Goal: Transaction & Acquisition: Book appointment/travel/reservation

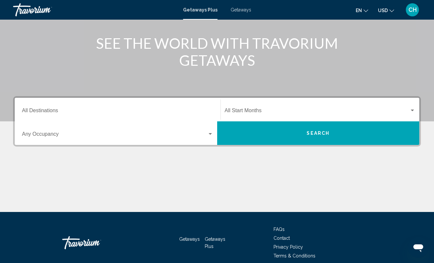
scroll to position [77, 0]
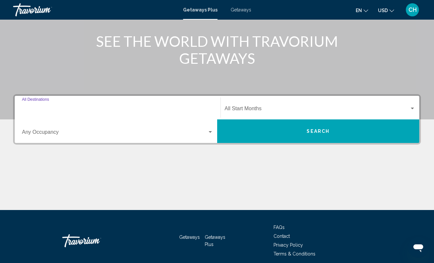
click at [53, 107] on input "Destination All Destinations" at bounding box center [117, 110] width 191 height 6
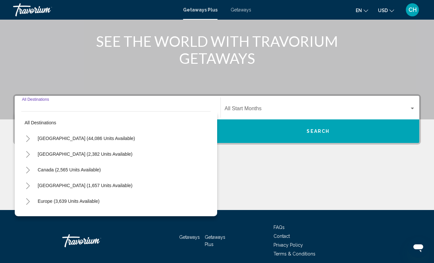
scroll to position [104, 0]
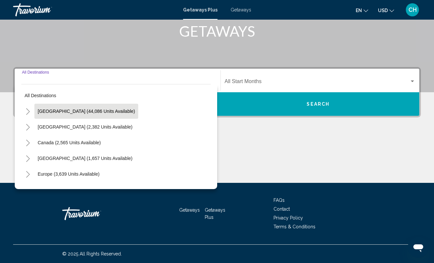
click at [58, 107] on button "[GEOGRAPHIC_DATA] (44,086 units available)" at bounding box center [86, 111] width 104 height 15
type input "**********"
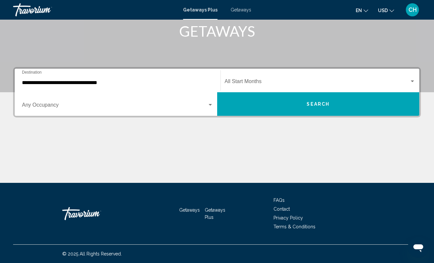
click at [61, 109] on div "Occupancy Any Occupancy" at bounding box center [117, 104] width 191 height 21
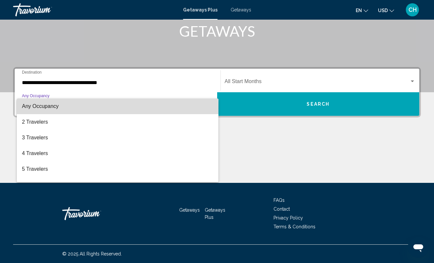
click at [60, 108] on span "Any Occupancy" at bounding box center [117, 106] width 191 height 16
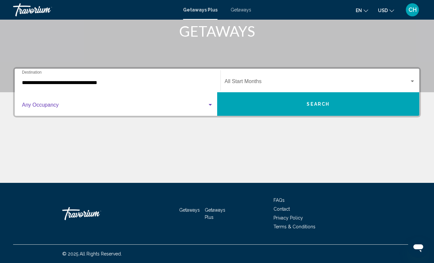
click at [269, 84] on span "Search widget" at bounding box center [316, 83] width 185 height 6
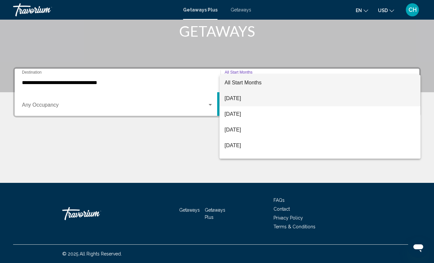
click at [254, 99] on span "[DATE]" at bounding box center [319, 99] width 191 height 16
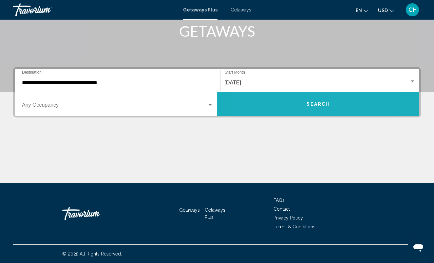
click at [284, 104] on button "Search" at bounding box center [318, 104] width 202 height 24
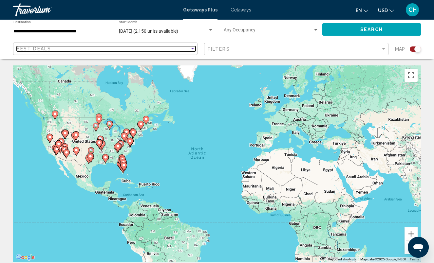
click at [118, 47] on div "Best Deals" at bounding box center [103, 48] width 173 height 5
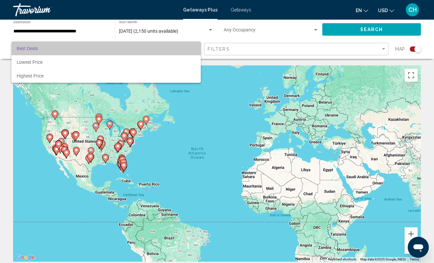
click at [118, 47] on span "Best Deals" at bounding box center [106, 49] width 179 height 14
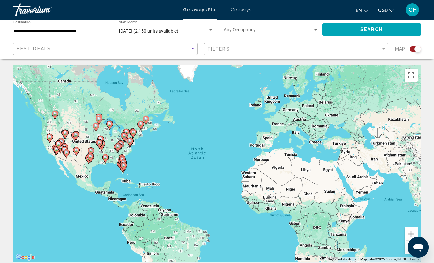
click at [238, 10] on span "Getaways" at bounding box center [240, 9] width 21 height 5
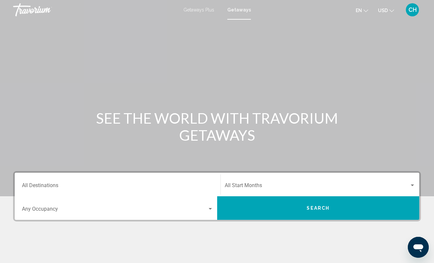
click at [206, 11] on span "Getaways Plus" at bounding box center [198, 9] width 31 height 5
click at [410, 11] on span "CH" at bounding box center [412, 10] width 8 height 7
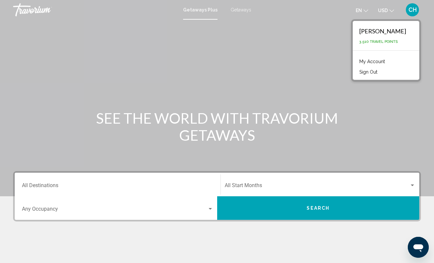
click at [341, 53] on div "Main content" at bounding box center [217, 98] width 434 height 196
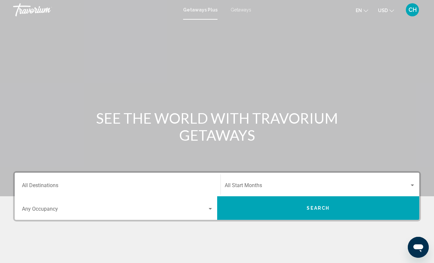
click at [386, 8] on span "USD" at bounding box center [383, 10] width 10 height 5
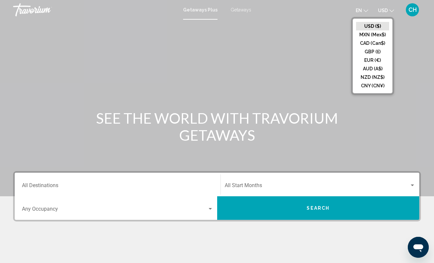
click at [340, 29] on div "Main content" at bounding box center [217, 98] width 434 height 196
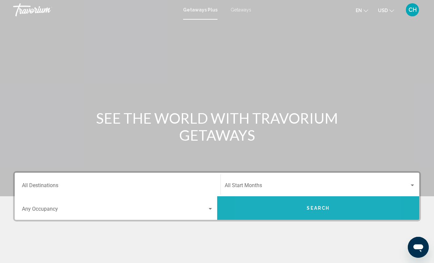
click at [285, 215] on button "Search" at bounding box center [318, 208] width 202 height 24
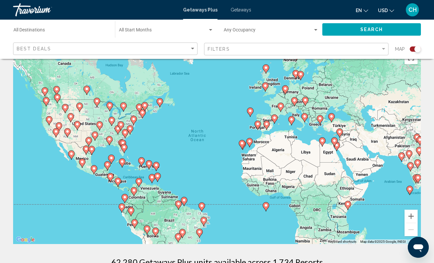
scroll to position [19, 0]
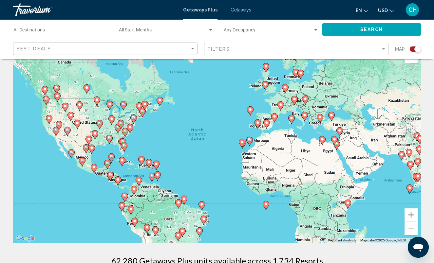
click at [106, 119] on div "To activate drag with keyboard, press Alt + Enter. Once in keyboard drag state,…" at bounding box center [216, 144] width 407 height 196
click at [110, 119] on image "Main content" at bounding box center [112, 119] width 4 height 4
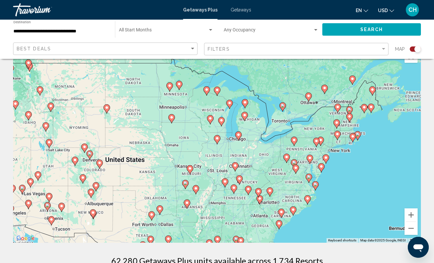
click at [239, 136] on image "Main content" at bounding box center [238, 135] width 4 height 4
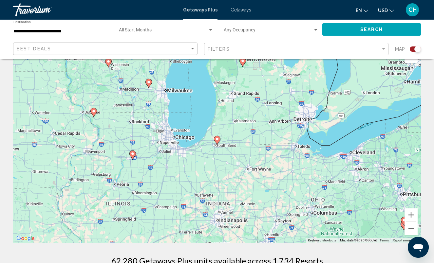
click at [176, 140] on div "To activate drag with keyboard, press Alt + Enter. Once in keyboard drag state,…" at bounding box center [216, 144] width 407 height 196
click at [189, 139] on div "To activate drag with keyboard, press Alt + Enter. Once in keyboard drag state,…" at bounding box center [216, 144] width 407 height 196
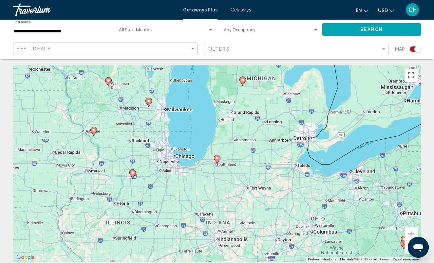
scroll to position [0, 0]
click at [370, 26] on button "Search" at bounding box center [371, 29] width 98 height 12
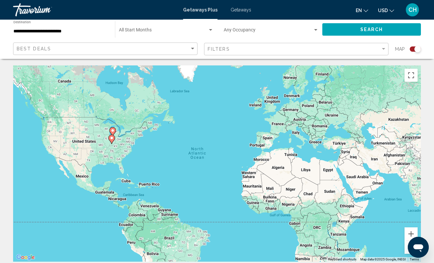
click at [106, 140] on div "To activate drag with keyboard, press Alt + Enter. Once in keyboard drag state,…" at bounding box center [216, 163] width 407 height 196
click at [114, 138] on icon "Main content" at bounding box center [111, 139] width 6 height 9
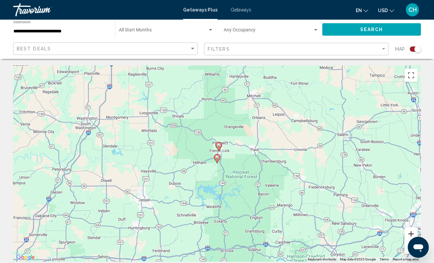
click at [409, 231] on button "Zoom in" at bounding box center [410, 233] width 13 height 13
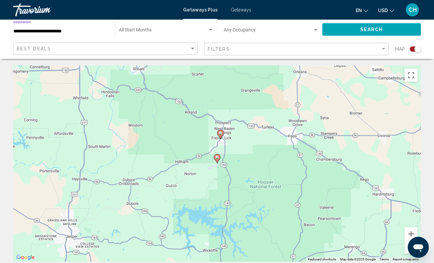
click at [47, 29] on input "**********" at bounding box center [60, 31] width 95 height 5
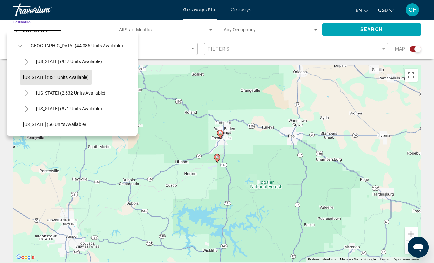
scroll to position [12, 0]
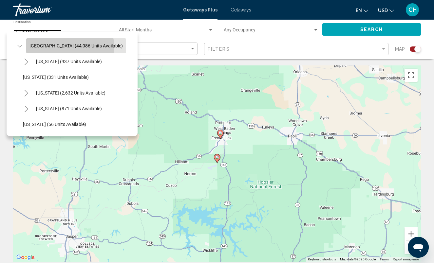
click at [70, 47] on span "[GEOGRAPHIC_DATA] (44,086 units available)" at bounding box center [75, 45] width 93 height 5
type input "**********"
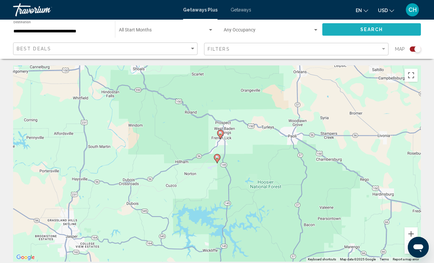
click at [363, 24] on button "Search" at bounding box center [371, 29] width 98 height 12
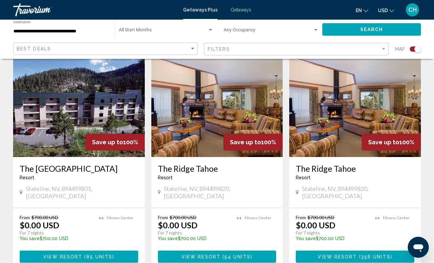
scroll to position [958, 0]
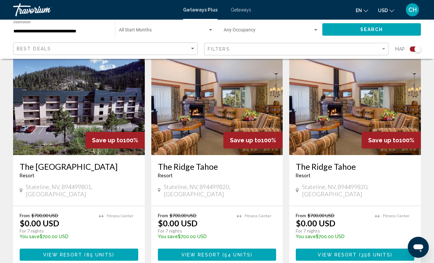
click at [80, 104] on img "Main content" at bounding box center [79, 102] width 132 height 105
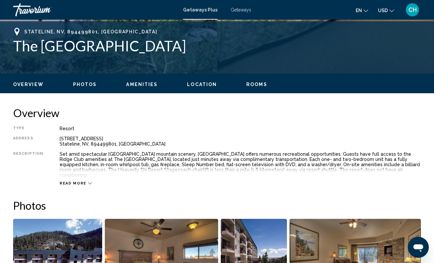
scroll to position [255, 0]
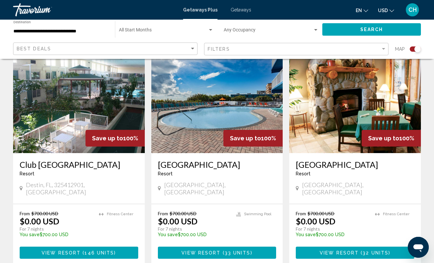
scroll to position [245, 0]
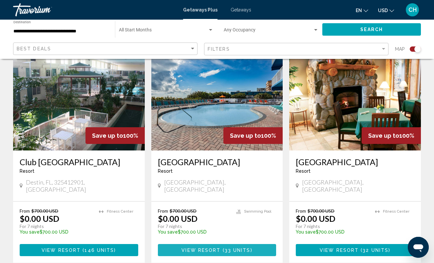
click at [222, 248] on span "Main content" at bounding box center [221, 250] width 2 height 5
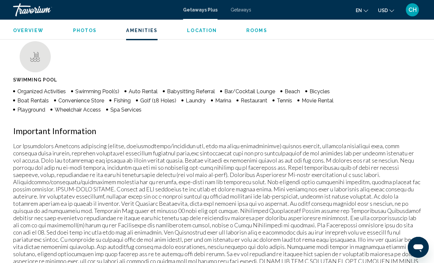
scroll to position [556, 0]
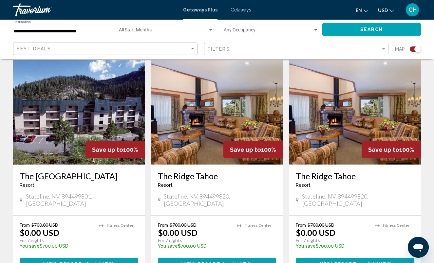
scroll to position [941, 0]
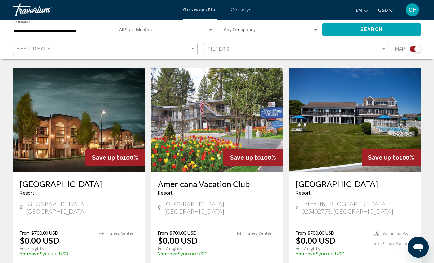
scroll to position [936, 0]
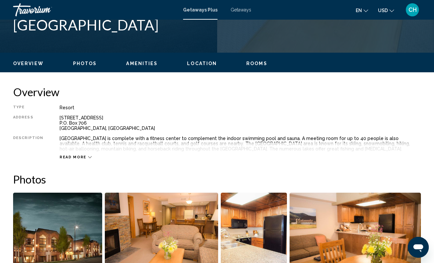
scroll to position [218, 0]
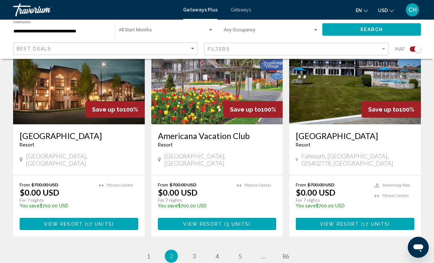
scroll to position [994, 0]
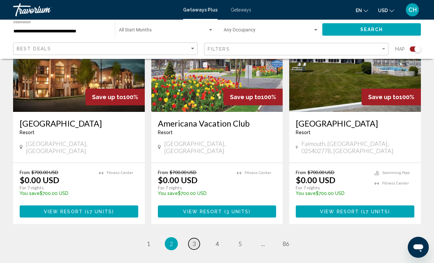
click at [197, 238] on link "page 3" at bounding box center [193, 243] width 11 height 11
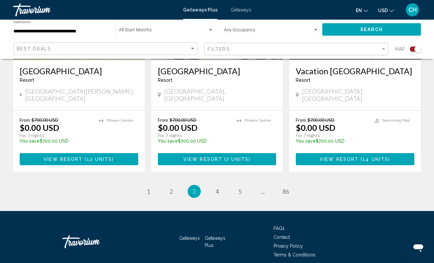
scroll to position [1056, 0]
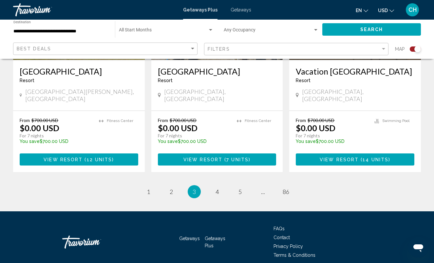
click at [195, 236] on span "Getaways" at bounding box center [189, 238] width 21 height 5
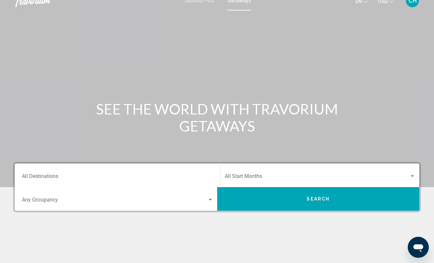
scroll to position [14, 0]
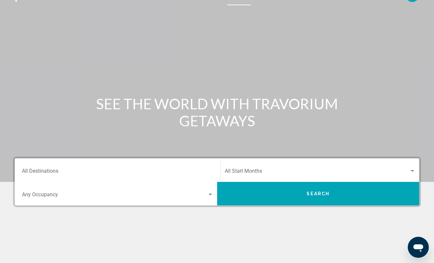
click at [287, 189] on button "Search" at bounding box center [318, 194] width 202 height 24
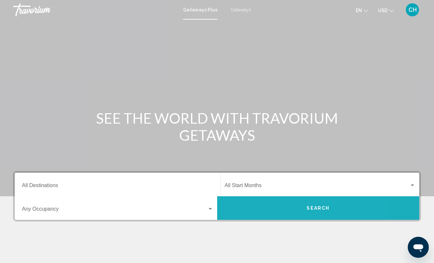
click at [278, 203] on button "Search" at bounding box center [318, 208] width 202 height 24
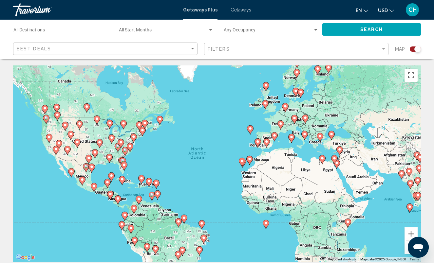
click at [123, 167] on image "Main content" at bounding box center [124, 165] width 4 height 4
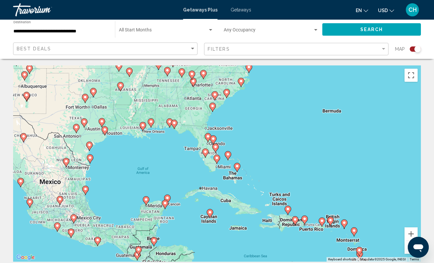
click at [217, 163] on gmp-advanced-marker "Main content" at bounding box center [216, 159] width 7 height 10
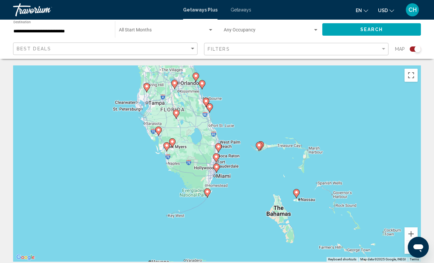
click at [218, 146] on image "Main content" at bounding box center [218, 147] width 4 height 4
type input "**********"
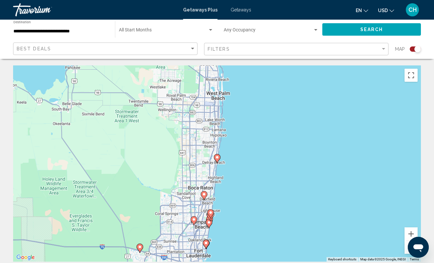
click at [218, 160] on icon "Main content" at bounding box center [217, 158] width 6 height 9
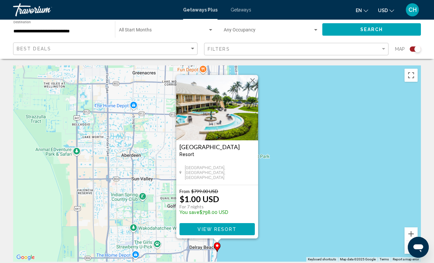
click at [293, 172] on div "To activate drag with keyboard, press Alt + Enter. Once in keyboard drag state,…" at bounding box center [216, 163] width 407 height 196
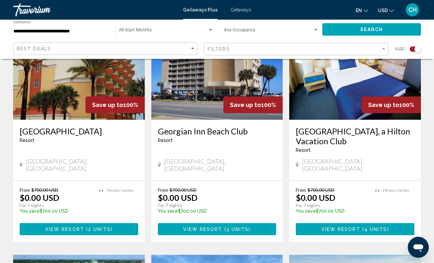
scroll to position [743, 0]
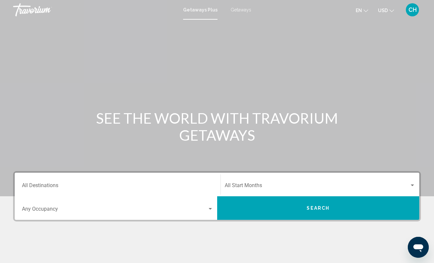
click at [289, 188] on span "Search widget" at bounding box center [316, 187] width 185 height 6
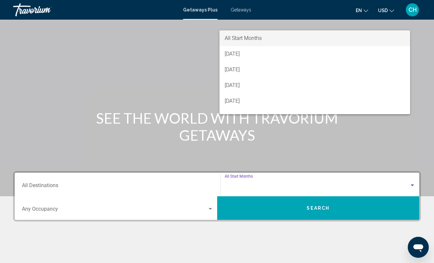
scroll to position [104, 0]
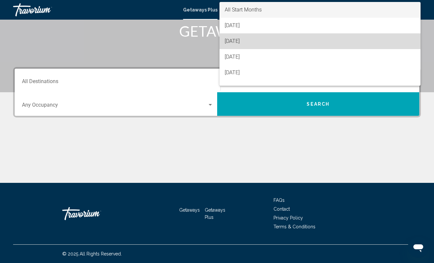
click at [243, 38] on span "[DATE]" at bounding box center [319, 41] width 191 height 16
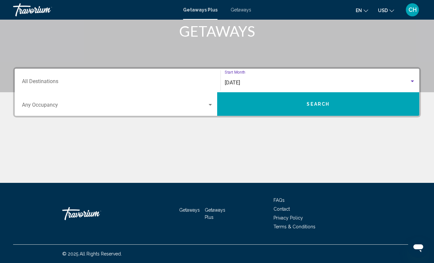
click at [293, 105] on button "Search" at bounding box center [318, 104] width 202 height 24
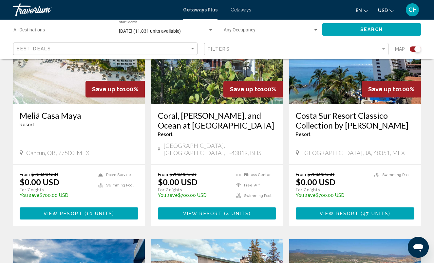
scroll to position [293, 0]
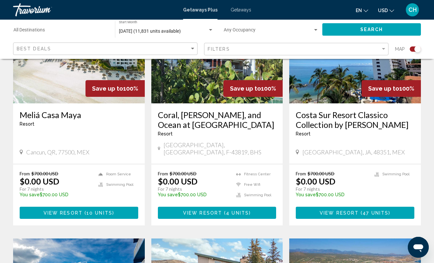
click at [339, 91] on img "Main content" at bounding box center [355, 51] width 132 height 105
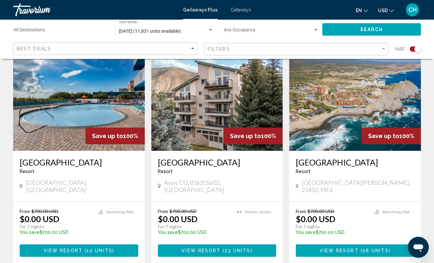
scroll to position [486, 0]
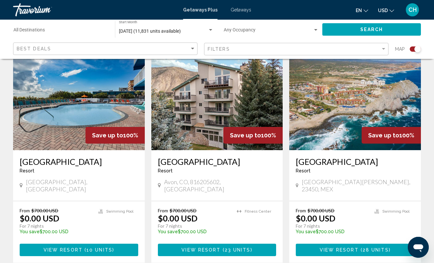
click at [207, 116] on img "Main content" at bounding box center [217, 97] width 132 height 105
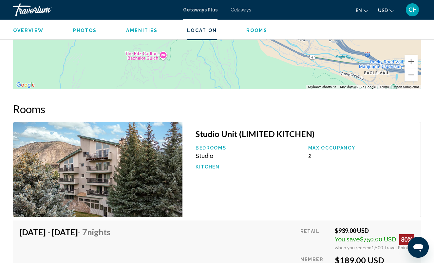
scroll to position [1127, 0]
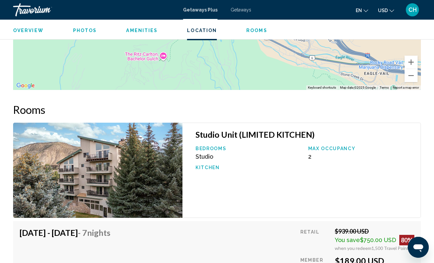
click at [151, 166] on img "Main content" at bounding box center [97, 170] width 169 height 95
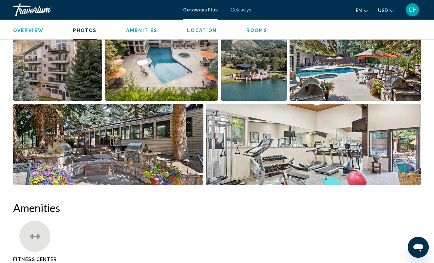
scroll to position [450, 0]
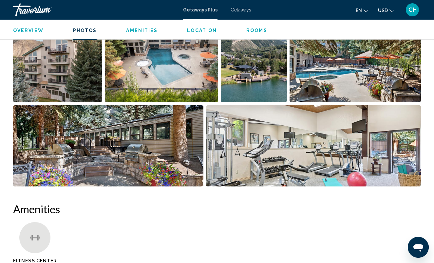
click at [150, 155] on img "Open full-screen image slider" at bounding box center [108, 145] width 190 height 81
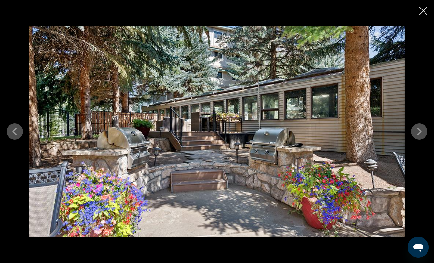
click at [420, 131] on icon "Next image" at bounding box center [419, 132] width 4 height 8
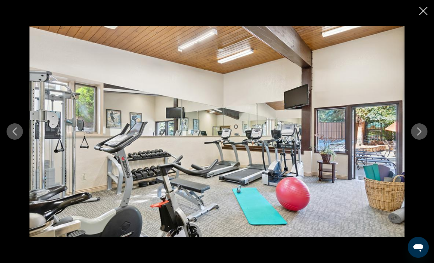
click at [420, 130] on icon "Next image" at bounding box center [419, 132] width 4 height 8
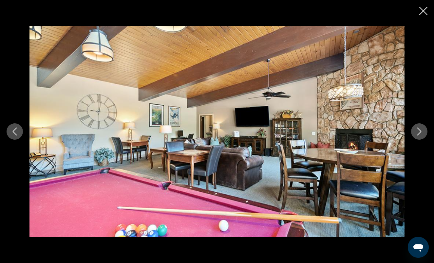
click at [420, 130] on icon "Next image" at bounding box center [419, 132] width 4 height 8
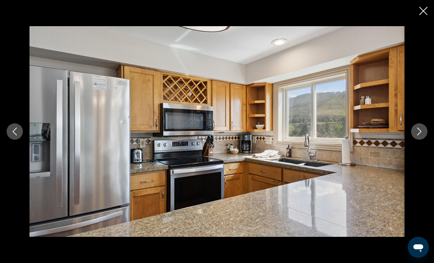
click at [420, 130] on icon "Next image" at bounding box center [419, 132] width 4 height 8
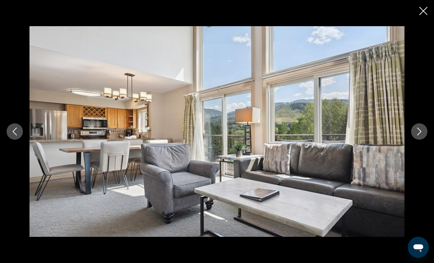
click at [420, 130] on icon "Next image" at bounding box center [419, 132] width 4 height 8
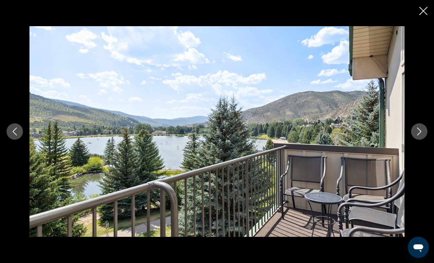
click at [420, 130] on icon "Next image" at bounding box center [419, 132] width 4 height 8
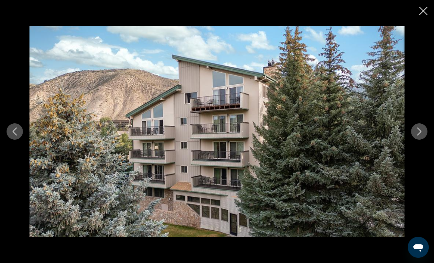
click at [421, 10] on icon "Close slideshow" at bounding box center [423, 11] width 8 height 8
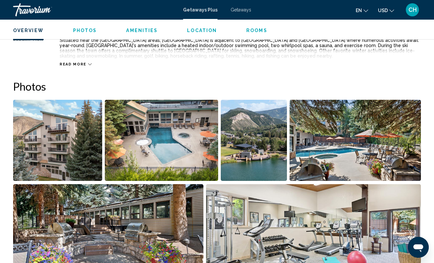
scroll to position [370, 0]
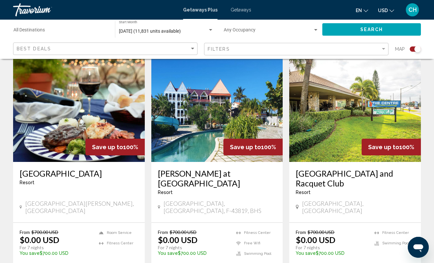
scroll to position [937, 0]
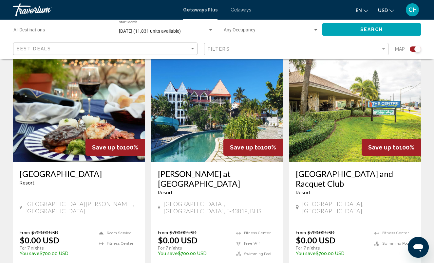
click at [94, 129] on img "Main content" at bounding box center [79, 110] width 132 height 105
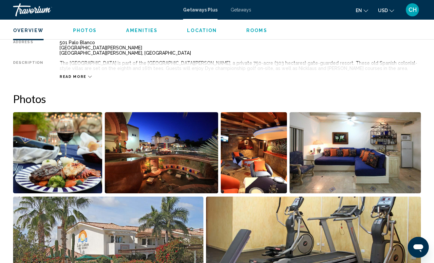
scroll to position [402, 0]
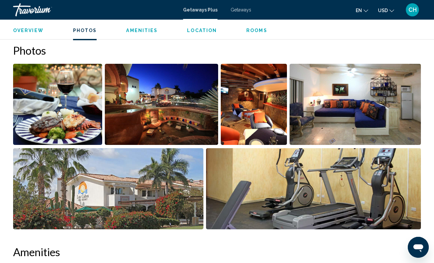
click at [80, 107] on img "Open full-screen image slider" at bounding box center [57, 104] width 89 height 81
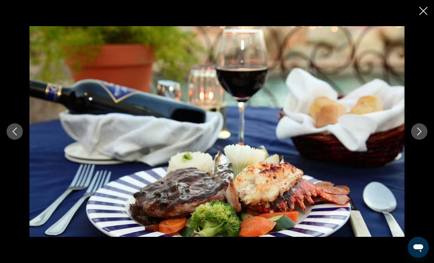
click at [414, 128] on button "Next image" at bounding box center [419, 131] width 16 height 16
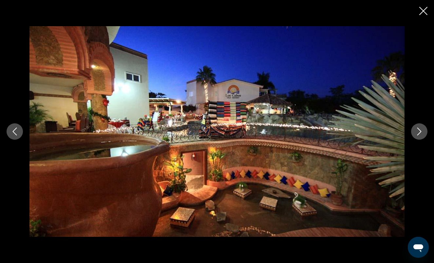
click at [414, 128] on button "Next image" at bounding box center [419, 131] width 16 height 16
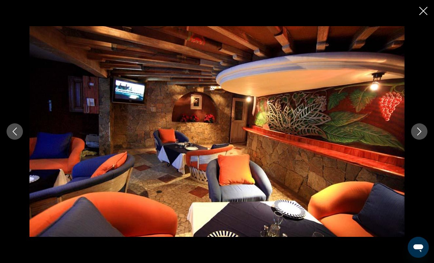
click at [414, 128] on button "Next image" at bounding box center [419, 131] width 16 height 16
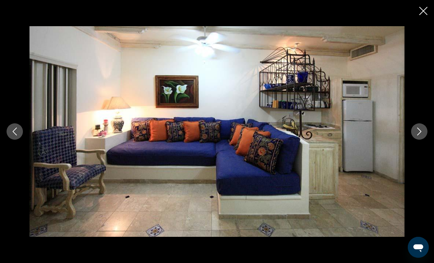
click at [414, 128] on button "Next image" at bounding box center [419, 131] width 16 height 16
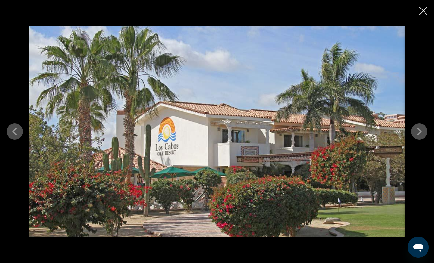
click at [414, 128] on button "Next image" at bounding box center [419, 131] width 16 height 16
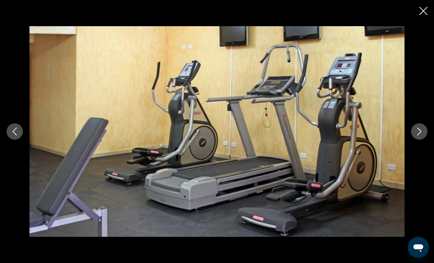
click at [415, 129] on icon "Next image" at bounding box center [419, 132] width 8 height 8
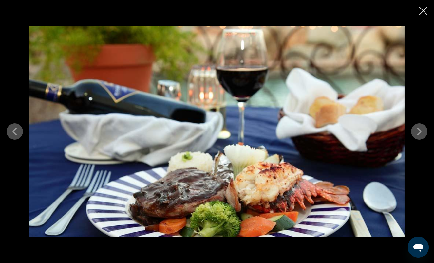
click at [422, 13] on icon "Close slideshow" at bounding box center [423, 11] width 8 height 8
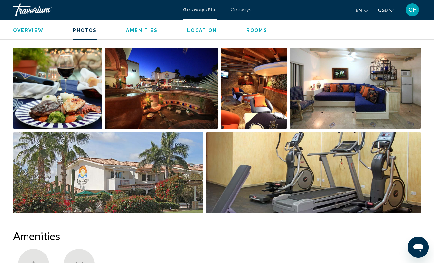
scroll to position [419, 0]
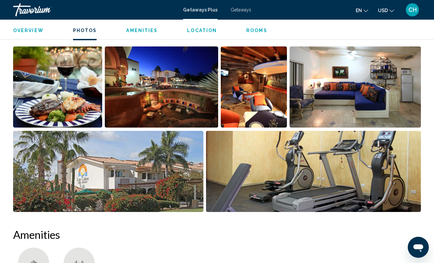
click at [150, 32] on span "Amenities" at bounding box center [141, 30] width 31 height 5
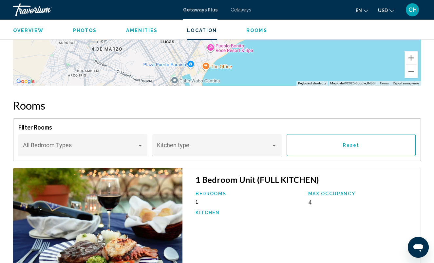
scroll to position [994, 0]
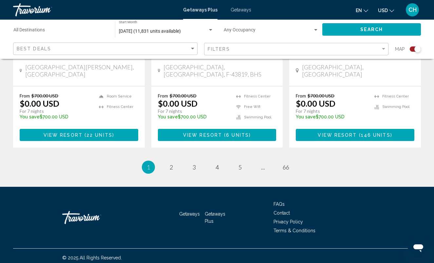
scroll to position [1073, 0]
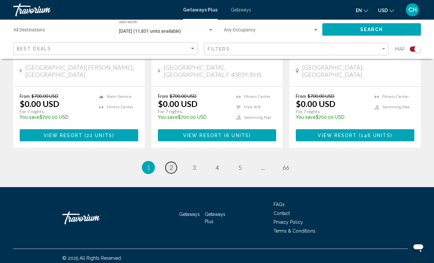
click at [172, 164] on span "2" at bounding box center [171, 167] width 3 height 7
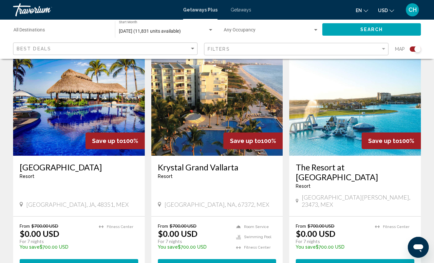
scroll to position [475, 0]
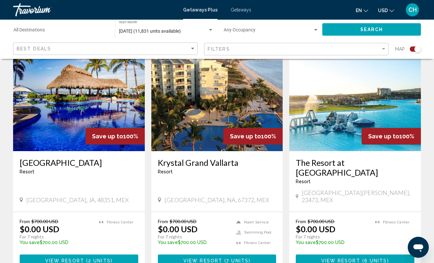
click at [331, 121] on img "Main content" at bounding box center [355, 98] width 132 height 105
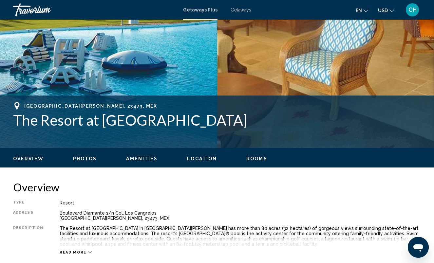
scroll to position [156, 0]
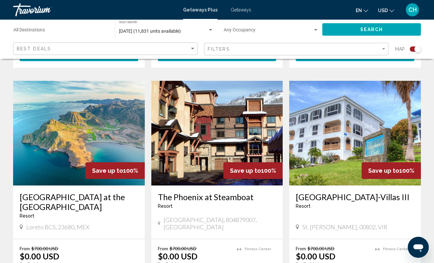
scroll to position [920, 0]
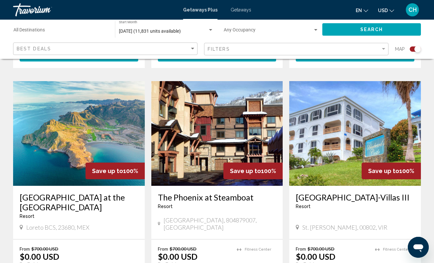
click at [120, 124] on img "Main content" at bounding box center [79, 133] width 132 height 105
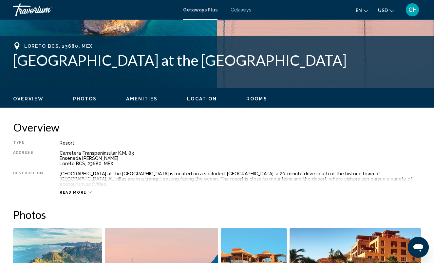
scroll to position [215, 0]
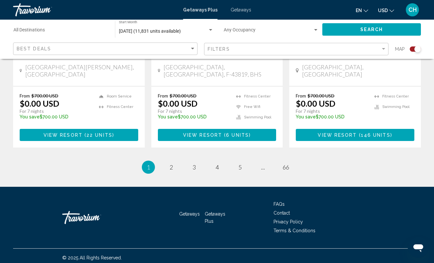
scroll to position [1073, 0]
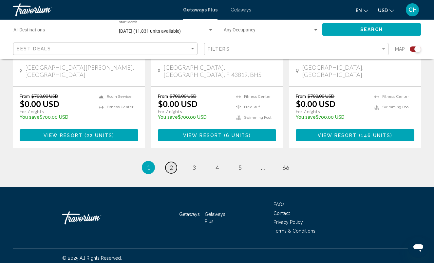
click at [173, 163] on link "page 2" at bounding box center [170, 167] width 11 height 11
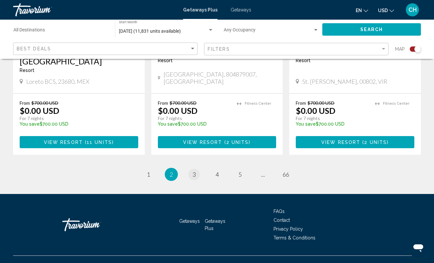
scroll to position [1066, 0]
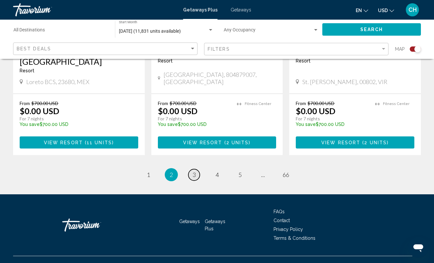
click at [194, 171] on span "3" at bounding box center [193, 174] width 3 height 7
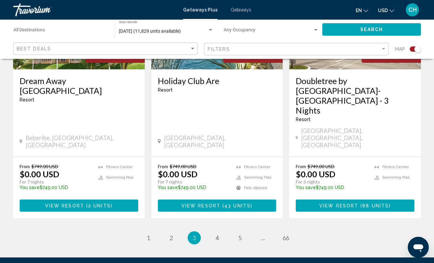
scroll to position [1056, 0]
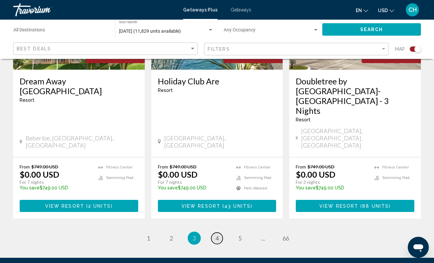
click at [218, 235] on span "4" at bounding box center [216, 238] width 3 height 7
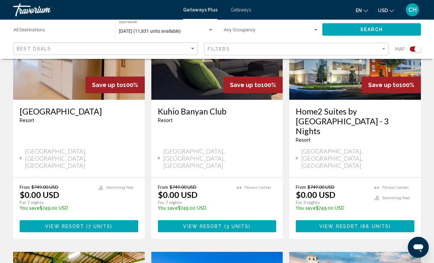
scroll to position [241, 0]
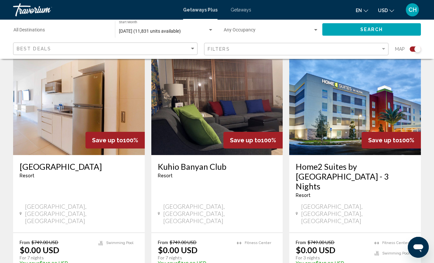
click at [328, 129] on img "Main content" at bounding box center [355, 102] width 132 height 105
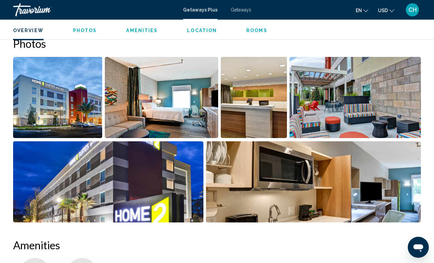
scroll to position [337, 0]
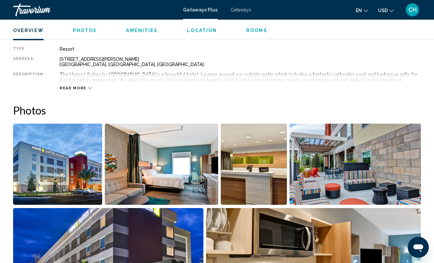
click at [68, 136] on img "Open full-screen image slider" at bounding box center [57, 164] width 89 height 81
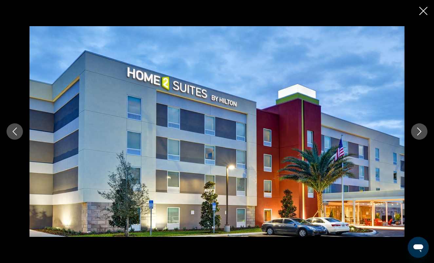
click at [415, 133] on icon "Next image" at bounding box center [419, 132] width 8 height 8
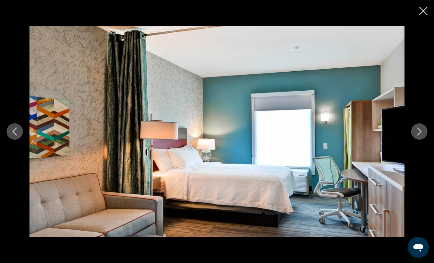
click at [416, 132] on icon "Next image" at bounding box center [419, 132] width 8 height 8
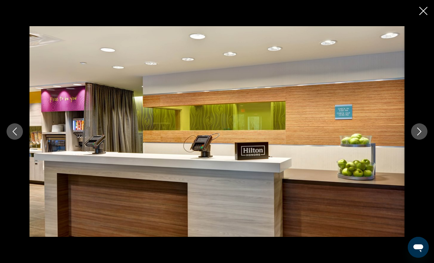
click at [416, 132] on icon "Next image" at bounding box center [419, 132] width 8 height 8
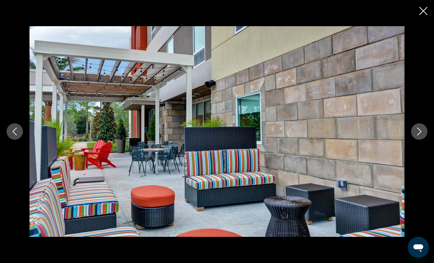
click at [416, 132] on icon "Next image" at bounding box center [419, 132] width 8 height 8
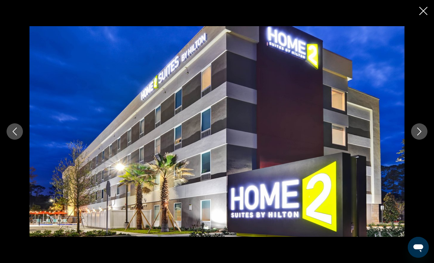
click at [417, 132] on icon "Next image" at bounding box center [419, 132] width 8 height 8
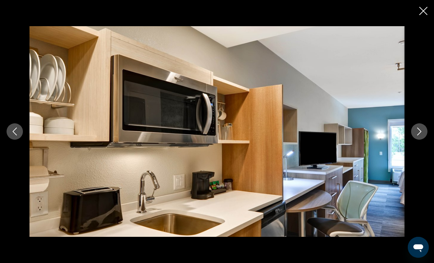
click at [417, 133] on icon "Next image" at bounding box center [419, 132] width 8 height 8
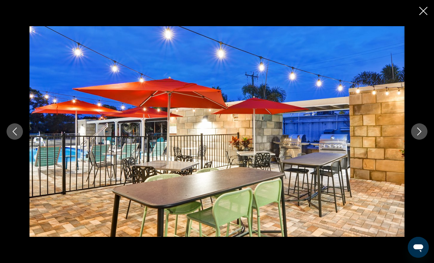
click at [417, 133] on icon "Next image" at bounding box center [419, 132] width 8 height 8
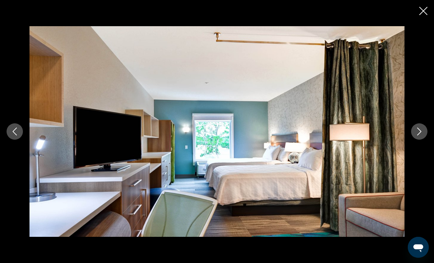
click at [15, 133] on icon "Previous image" at bounding box center [15, 132] width 4 height 8
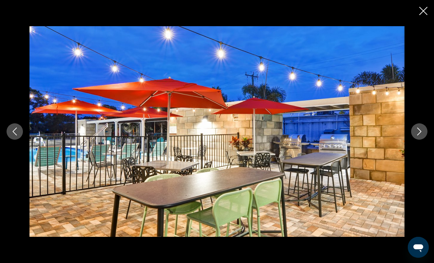
click at [416, 130] on icon "Next image" at bounding box center [419, 132] width 8 height 8
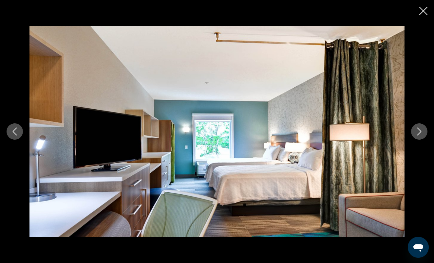
click at [416, 130] on icon "Next image" at bounding box center [419, 132] width 8 height 8
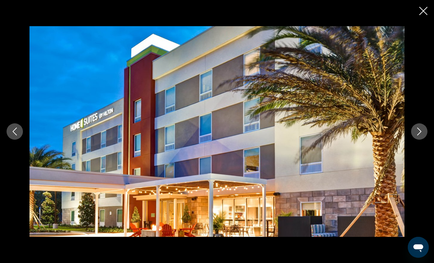
click at [416, 130] on icon "Next image" at bounding box center [419, 132] width 8 height 8
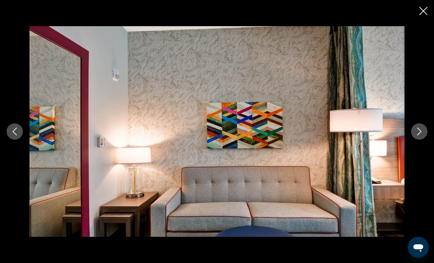
click at [415, 130] on button "Next image" at bounding box center [419, 131] width 16 height 16
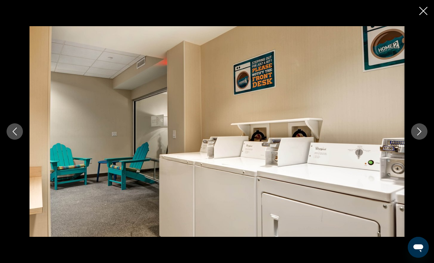
click at [416, 130] on icon "Next image" at bounding box center [419, 132] width 8 height 8
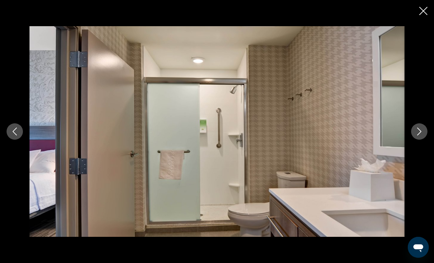
click at [416, 131] on icon "Next image" at bounding box center [419, 132] width 8 height 8
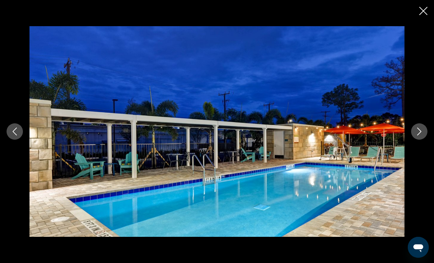
click at [416, 131] on icon "Next image" at bounding box center [419, 132] width 8 height 8
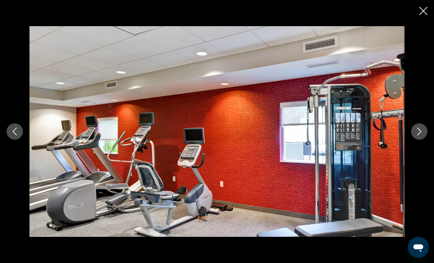
click at [416, 131] on icon "Next image" at bounding box center [419, 132] width 8 height 8
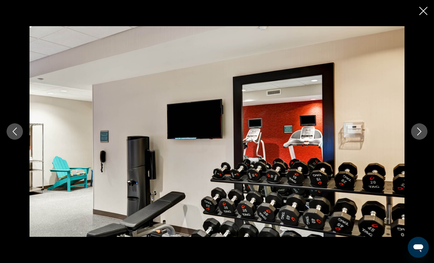
click at [416, 131] on icon "Next image" at bounding box center [419, 132] width 8 height 8
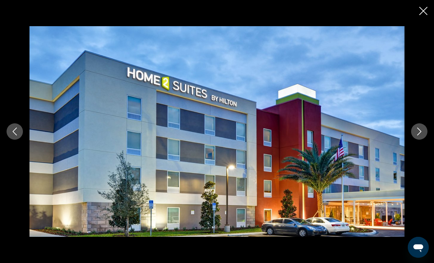
click at [421, 10] on icon "Close slideshow" at bounding box center [423, 11] width 8 height 8
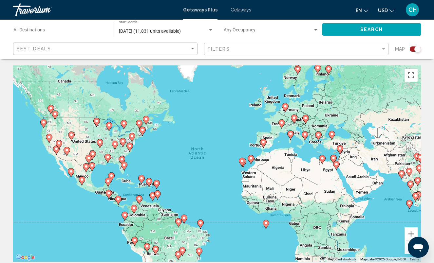
drag, startPoint x: 415, startPoint y: 48, endPoint x: 405, endPoint y: 49, distance: 9.2
click at [405, 49] on div "Search widget" at bounding box center [412, 48] width 16 height 5
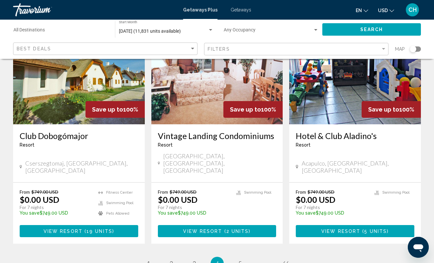
scroll to position [855, 0]
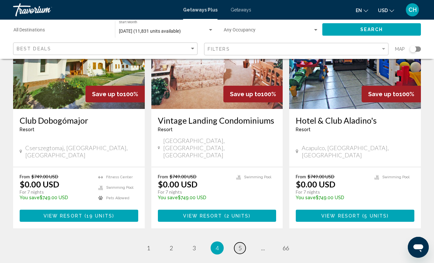
click at [239, 244] on span "5" at bounding box center [239, 247] width 3 height 7
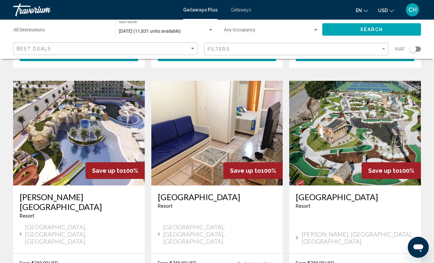
scroll to position [494, 0]
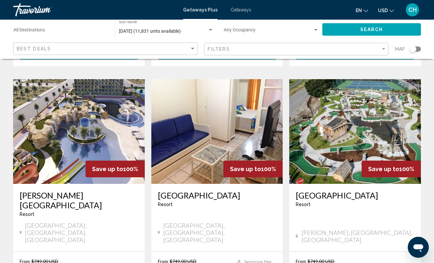
click at [106, 115] on img "Main content" at bounding box center [79, 131] width 132 height 105
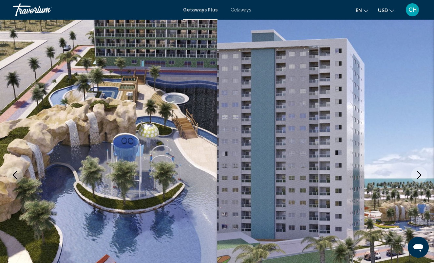
click at [145, 116] on img "Main content" at bounding box center [108, 175] width 217 height 311
click at [188, 127] on img "Main content" at bounding box center [108, 175] width 217 height 311
click at [420, 170] on button "Next image" at bounding box center [419, 175] width 16 height 16
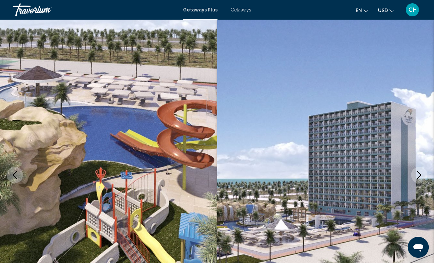
click at [420, 174] on icon "Next image" at bounding box center [419, 175] width 4 height 8
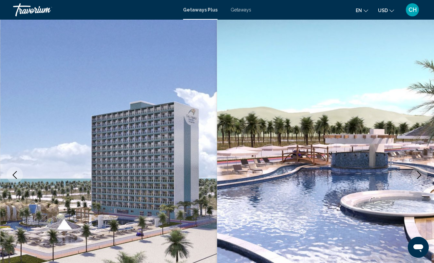
click at [420, 174] on icon "Next image" at bounding box center [419, 175] width 4 height 8
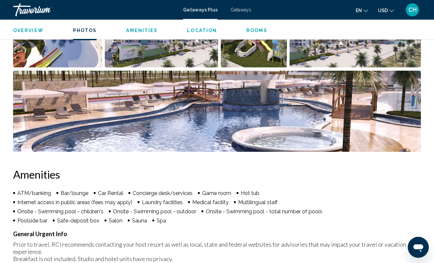
scroll to position [463, 0]
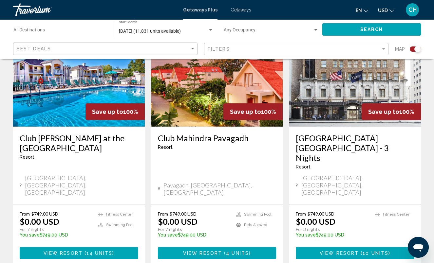
scroll to position [1005, 0]
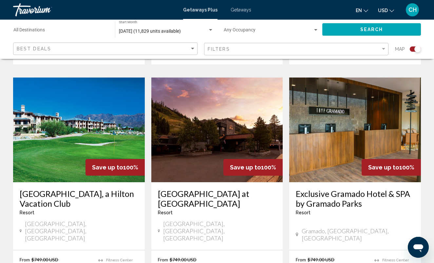
scroll to position [711, 0]
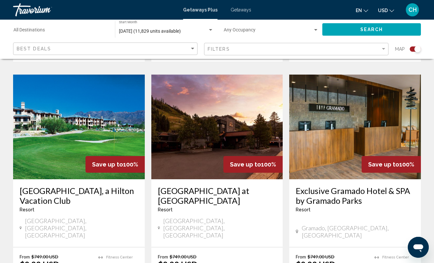
click at [339, 109] on img "Main content" at bounding box center [355, 127] width 132 height 105
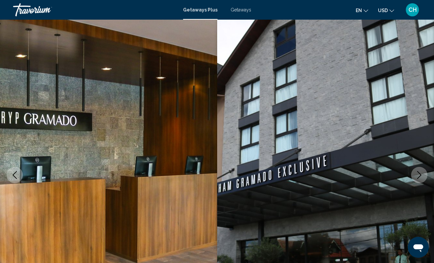
click at [419, 176] on icon "Next image" at bounding box center [419, 175] width 4 height 8
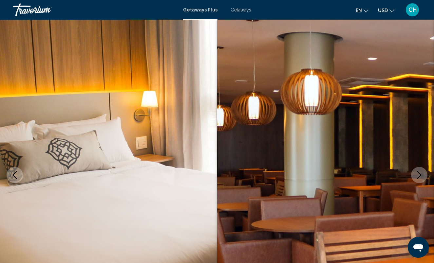
click at [419, 176] on icon "Next image" at bounding box center [419, 175] width 8 height 8
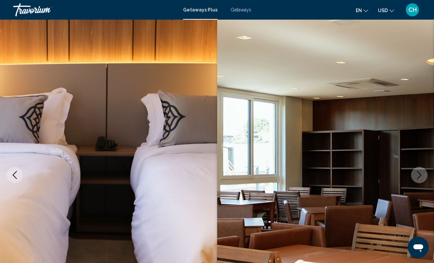
click at [419, 176] on icon "Next image" at bounding box center [419, 175] width 8 height 8
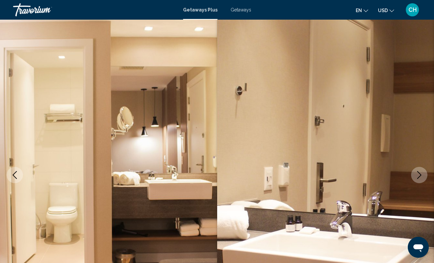
click at [419, 176] on icon "Next image" at bounding box center [419, 175] width 4 height 8
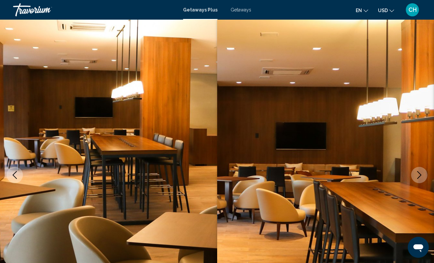
click at [419, 176] on icon "Next image" at bounding box center [419, 175] width 4 height 8
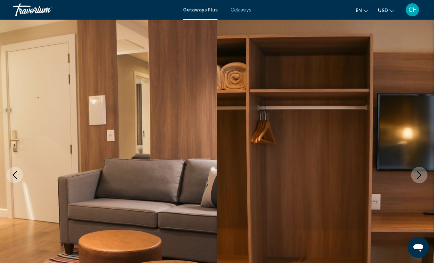
click at [419, 176] on icon "Next image" at bounding box center [419, 175] width 4 height 8
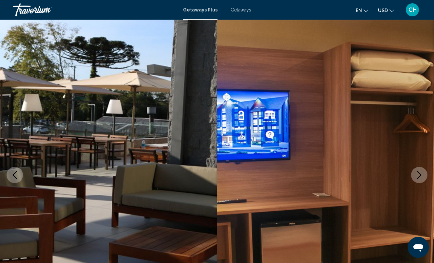
click at [419, 176] on icon "Next image" at bounding box center [419, 175] width 4 height 8
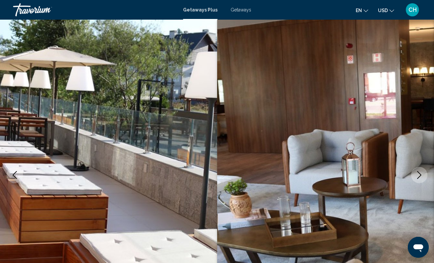
click at [419, 177] on icon "Next image" at bounding box center [419, 175] width 4 height 8
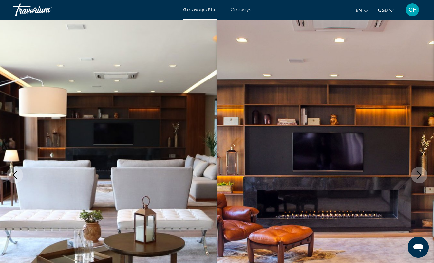
click at [419, 177] on icon "Next image" at bounding box center [419, 175] width 4 height 8
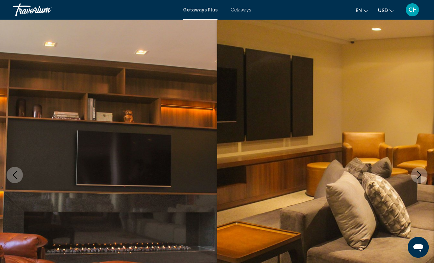
click at [419, 177] on icon "Next image" at bounding box center [419, 175] width 8 height 8
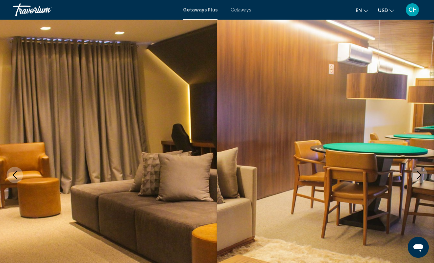
click at [419, 177] on icon "Next image" at bounding box center [419, 175] width 8 height 8
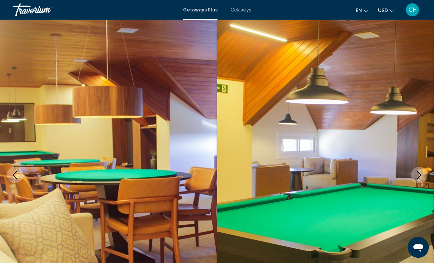
click at [419, 177] on icon "Next image" at bounding box center [419, 175] width 8 height 8
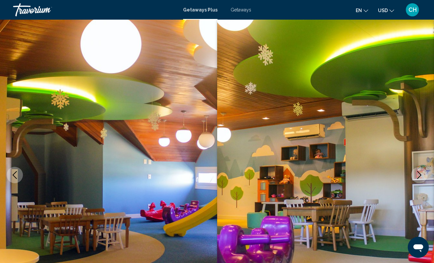
click at [419, 177] on icon "Next image" at bounding box center [419, 175] width 8 height 8
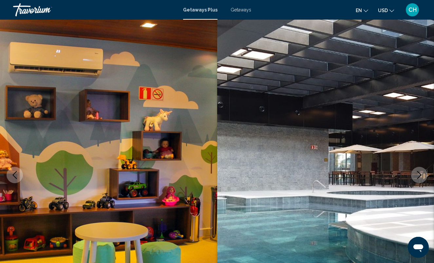
click at [419, 178] on icon "Next image" at bounding box center [419, 175] width 8 height 8
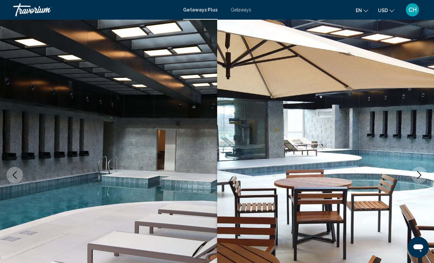
click at [419, 178] on icon "Next image" at bounding box center [419, 175] width 8 height 8
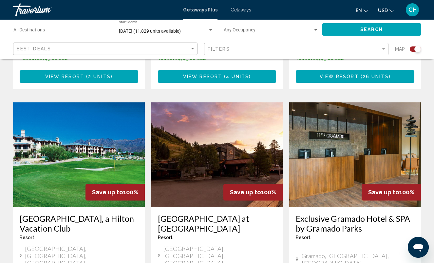
scroll to position [686, 0]
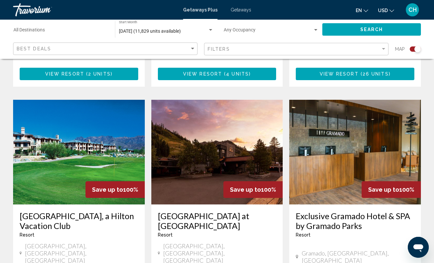
click at [100, 120] on img "Main content" at bounding box center [79, 152] width 132 height 105
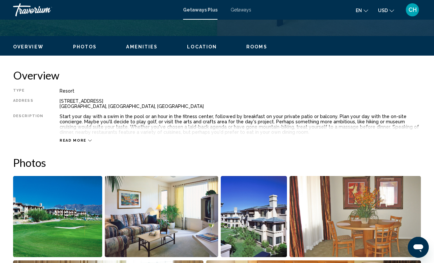
scroll to position [264, 0]
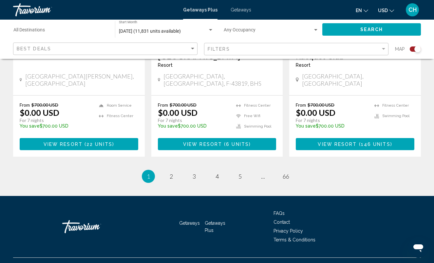
scroll to position [1068, 0]
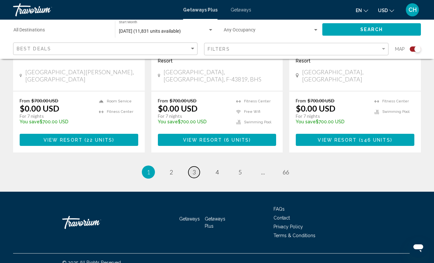
click at [193, 169] on span "3" at bounding box center [193, 172] width 3 height 7
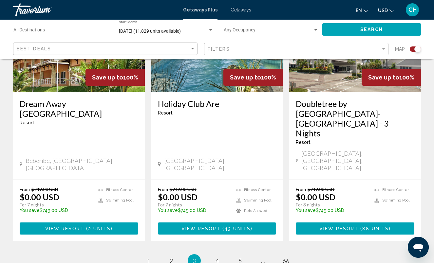
scroll to position [1047, 0]
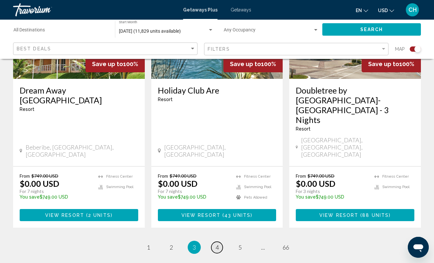
click at [215, 242] on link "page 4" at bounding box center [216, 247] width 11 height 11
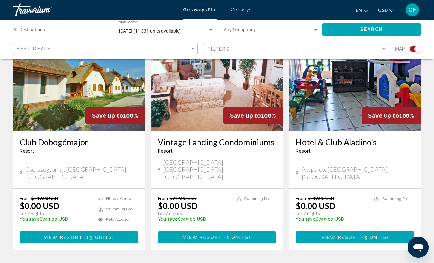
scroll to position [1045, 0]
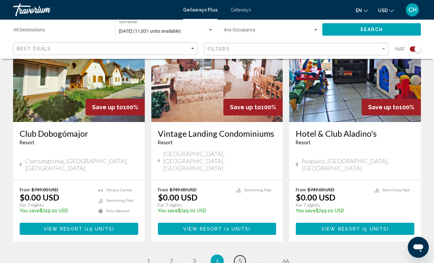
click at [239, 258] on span "5" at bounding box center [239, 261] width 3 height 7
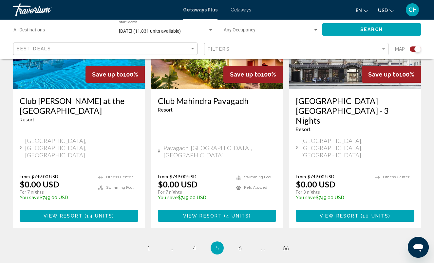
scroll to position [1041, 0]
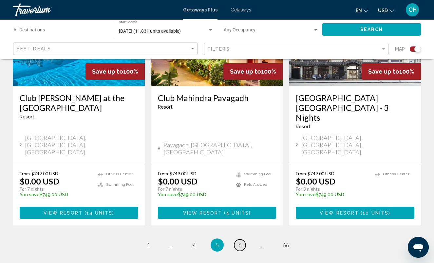
click at [237, 240] on link "page 6" at bounding box center [239, 245] width 11 height 11
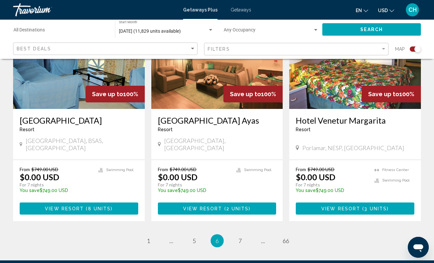
scroll to position [1029, 0]
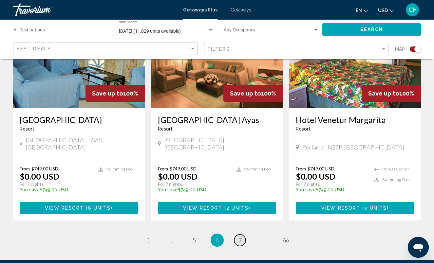
click at [240, 237] on span "7" at bounding box center [239, 240] width 3 height 7
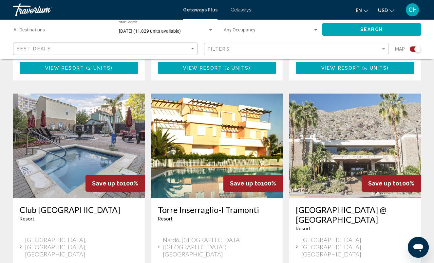
scroll to position [425, 0]
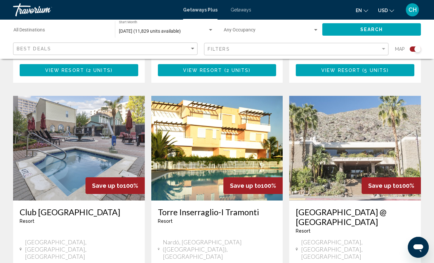
click at [334, 160] on img "Main content" at bounding box center [355, 148] width 132 height 105
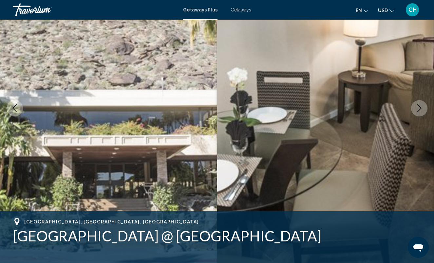
scroll to position [63, 0]
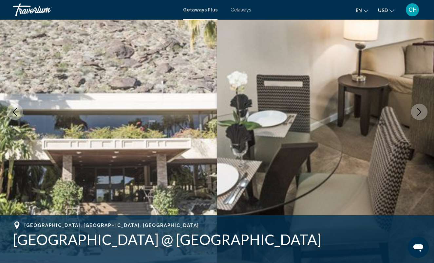
click at [418, 112] on icon "Next image" at bounding box center [419, 112] width 8 height 8
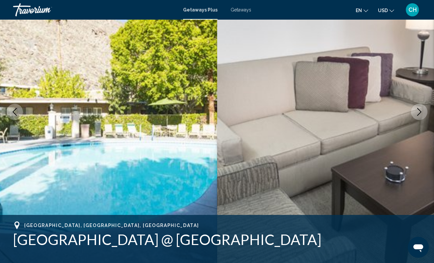
click at [420, 112] on icon "Next image" at bounding box center [419, 112] width 8 height 8
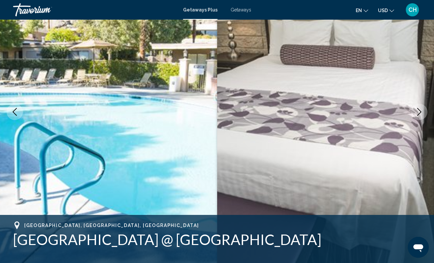
click at [420, 112] on icon "Next image" at bounding box center [419, 112] width 8 height 8
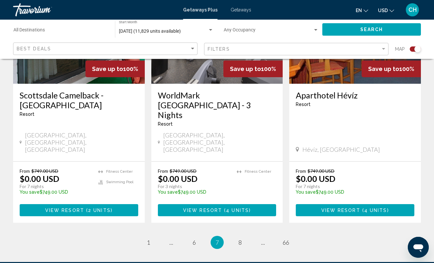
scroll to position [1036, 0]
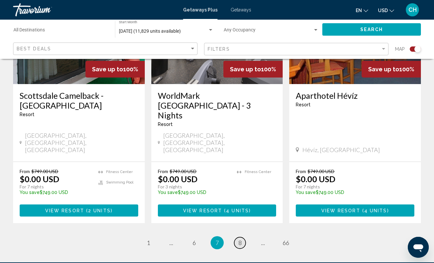
click at [242, 237] on link "page 8" at bounding box center [239, 242] width 11 height 11
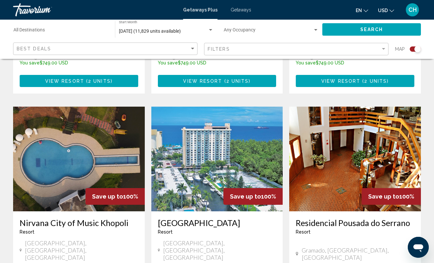
scroll to position [922, 0]
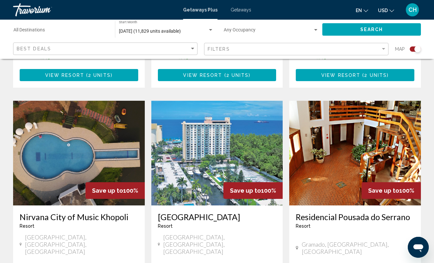
click at [223, 110] on img "Main content" at bounding box center [217, 153] width 132 height 105
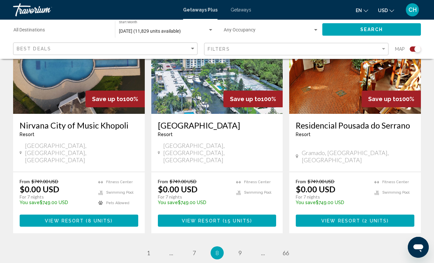
scroll to position [1016, 0]
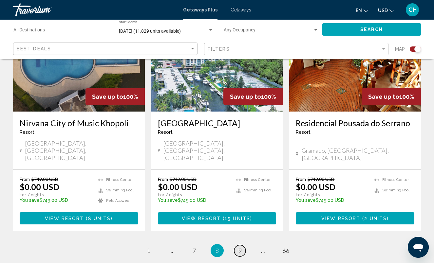
click at [241, 247] on span "9" at bounding box center [239, 250] width 3 height 7
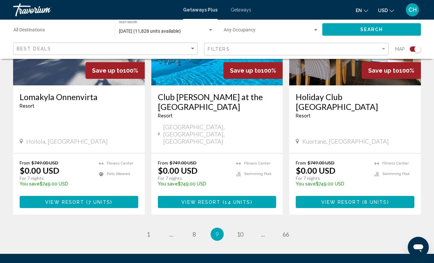
scroll to position [1031, 0]
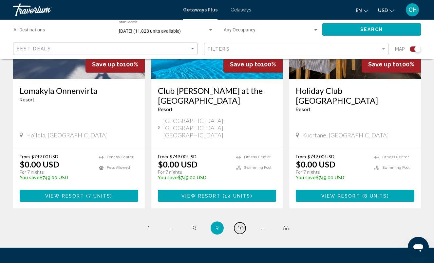
click at [242, 224] on span "10" at bounding box center [240, 227] width 7 height 7
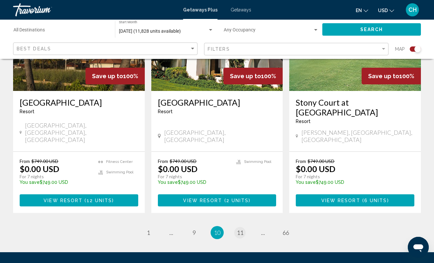
scroll to position [1056, 0]
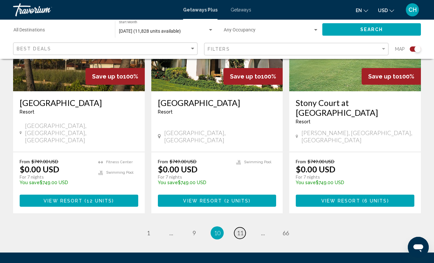
click at [238, 229] on span "11" at bounding box center [240, 232] width 7 height 7
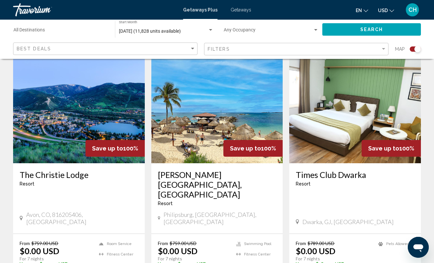
scroll to position [233, 0]
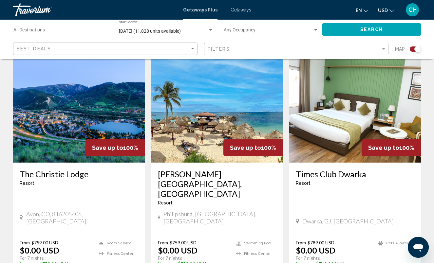
click at [116, 122] on img "Main content" at bounding box center [79, 110] width 132 height 105
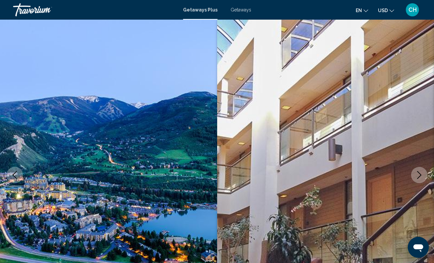
click at [416, 171] on icon "Next image" at bounding box center [419, 175] width 8 height 8
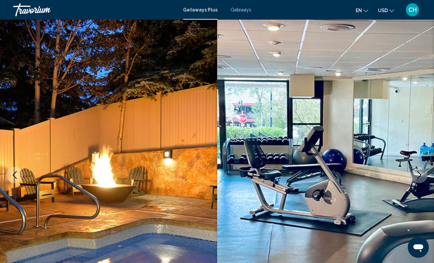
click at [420, 172] on icon "Next image" at bounding box center [419, 175] width 8 height 8
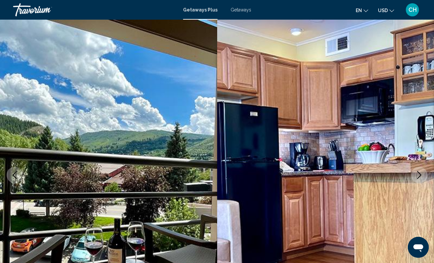
click at [420, 172] on icon "Next image" at bounding box center [419, 175] width 8 height 8
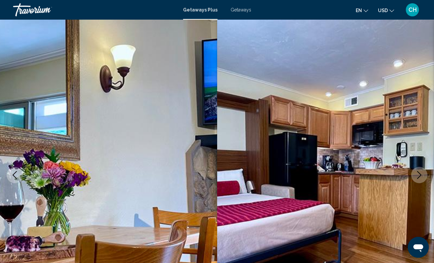
click at [420, 173] on icon "Next image" at bounding box center [419, 175] width 8 height 8
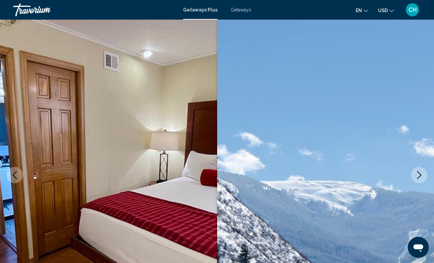
click at [420, 173] on icon "Next image" at bounding box center [419, 175] width 8 height 8
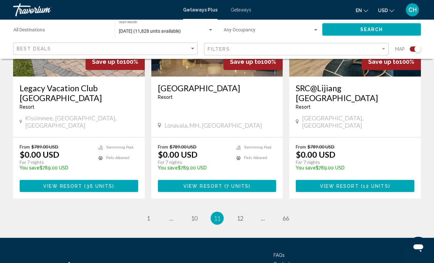
scroll to position [1056, 0]
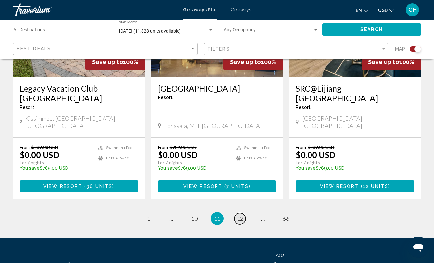
click at [244, 213] on link "page 12" at bounding box center [239, 218] width 11 height 11
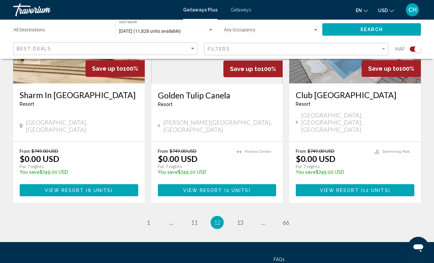
scroll to position [1056, 0]
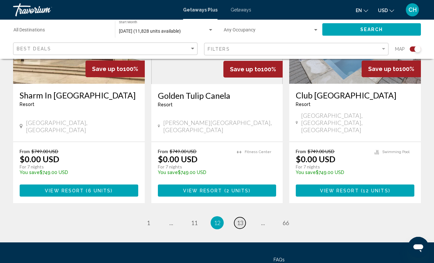
click at [242, 219] on span "13" at bounding box center [240, 222] width 7 height 7
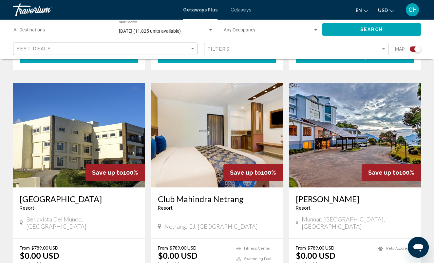
scroll to position [964, 0]
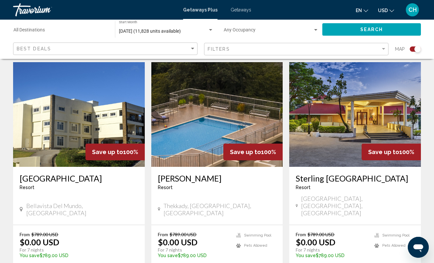
scroll to position [477, 0]
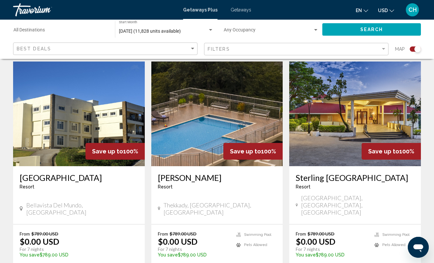
click at [88, 115] on img "Main content" at bounding box center [79, 114] width 132 height 105
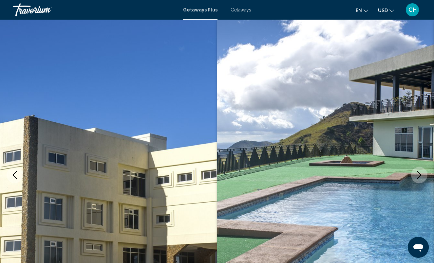
click at [414, 176] on button "Next image" at bounding box center [419, 175] width 16 height 16
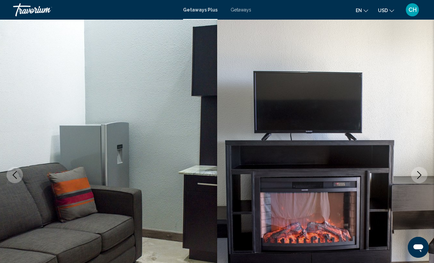
click at [414, 176] on button "Next image" at bounding box center [419, 175] width 16 height 16
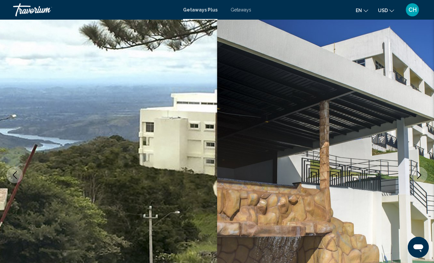
click at [417, 174] on icon "Next image" at bounding box center [419, 175] width 8 height 8
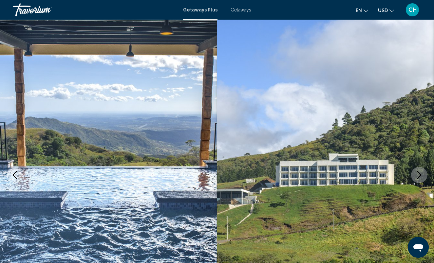
click at [417, 174] on icon "Next image" at bounding box center [419, 175] width 8 height 8
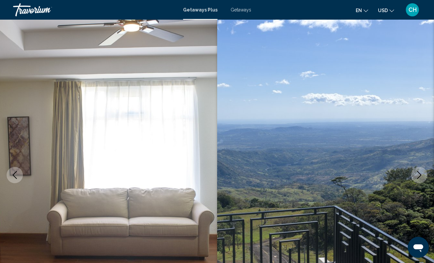
click at [417, 174] on icon "Next image" at bounding box center [419, 175] width 8 height 8
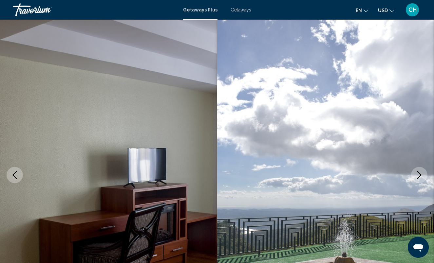
click at [417, 174] on icon "Next image" at bounding box center [419, 175] width 8 height 8
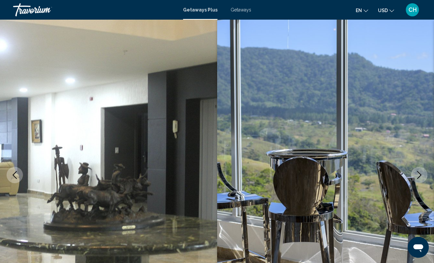
click at [417, 174] on icon "Next image" at bounding box center [419, 175] width 8 height 8
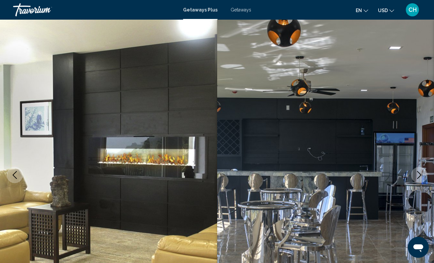
click at [417, 174] on icon "Next image" at bounding box center [419, 175] width 8 height 8
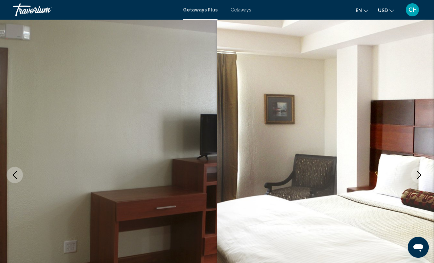
click at [417, 174] on icon "Next image" at bounding box center [419, 175] width 8 height 8
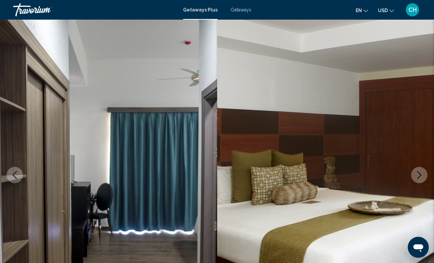
click at [417, 175] on icon "Next image" at bounding box center [419, 175] width 8 height 8
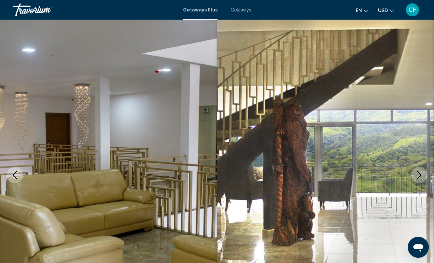
click at [417, 175] on icon "Next image" at bounding box center [419, 175] width 8 height 8
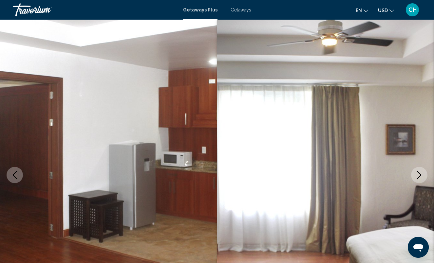
click at [417, 175] on icon "Next image" at bounding box center [419, 175] width 8 height 8
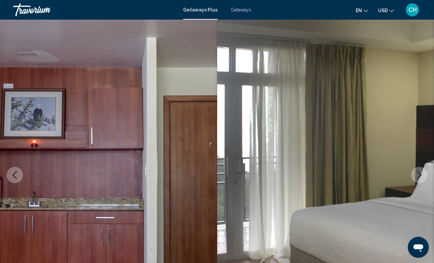
click at [417, 175] on icon "Next image" at bounding box center [419, 175] width 8 height 8
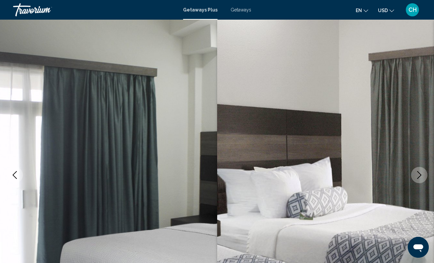
click at [417, 175] on icon "Next image" at bounding box center [419, 175] width 8 height 8
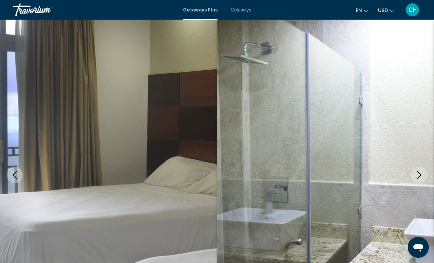
click at [417, 175] on icon "Next image" at bounding box center [419, 175] width 8 height 8
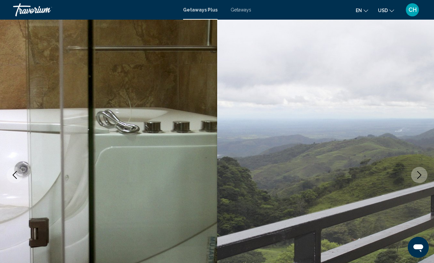
click at [417, 175] on icon "Next image" at bounding box center [419, 175] width 8 height 8
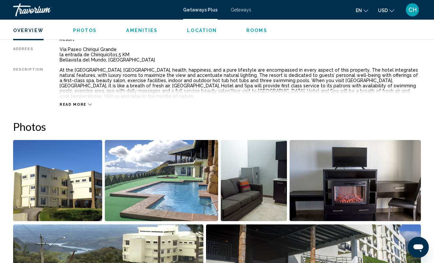
scroll to position [351, 0]
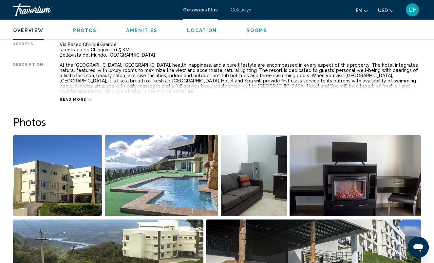
click at [76, 98] on span "Read more" at bounding box center [73, 100] width 27 height 4
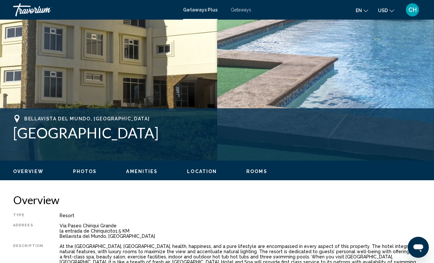
scroll to position [170, 0]
